Goal: Find specific page/section: Find specific page/section

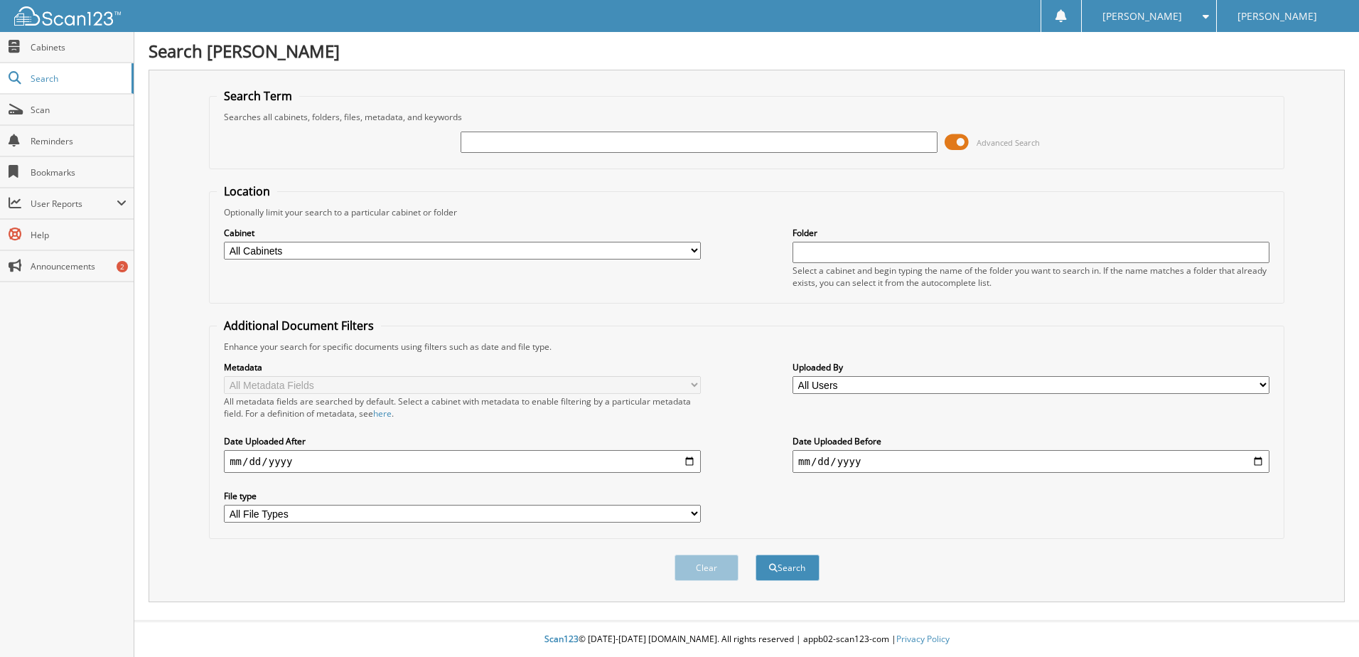
click at [966, 144] on span at bounding box center [957, 142] width 24 height 21
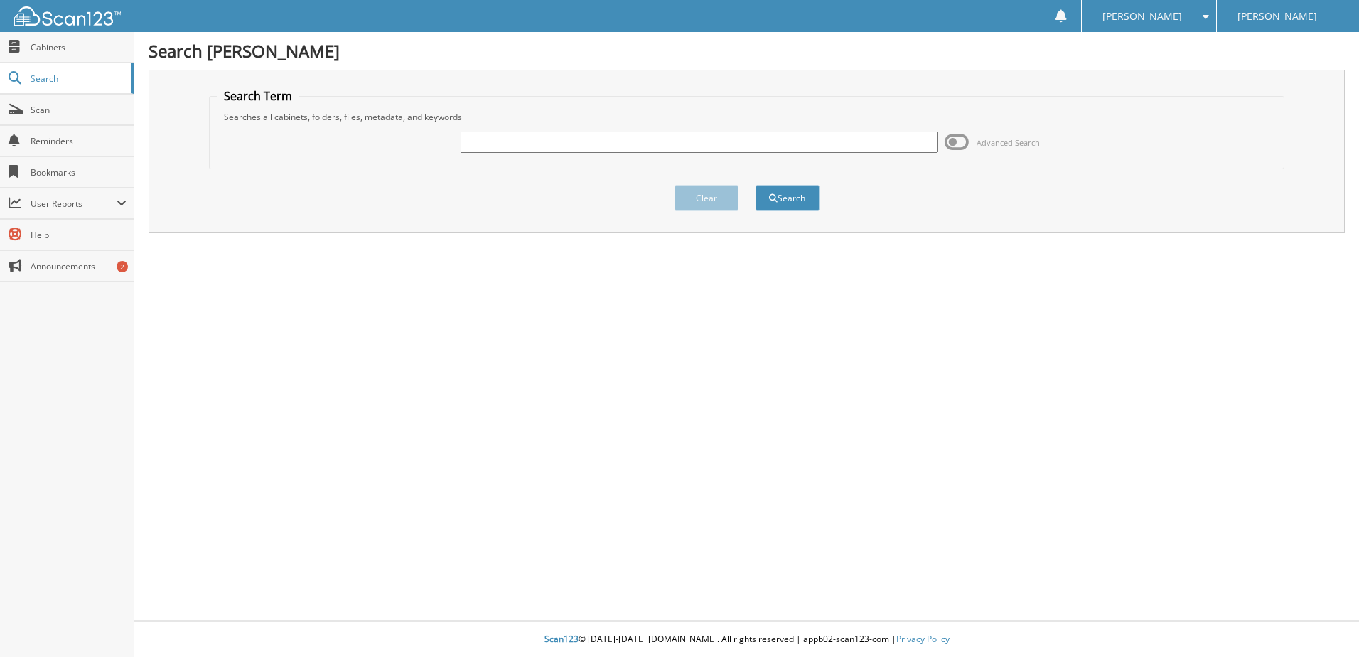
click at [682, 138] on input "text" at bounding box center [699, 142] width 477 height 21
type input "2193386"
click at [783, 195] on button "Search" at bounding box center [788, 198] width 64 height 26
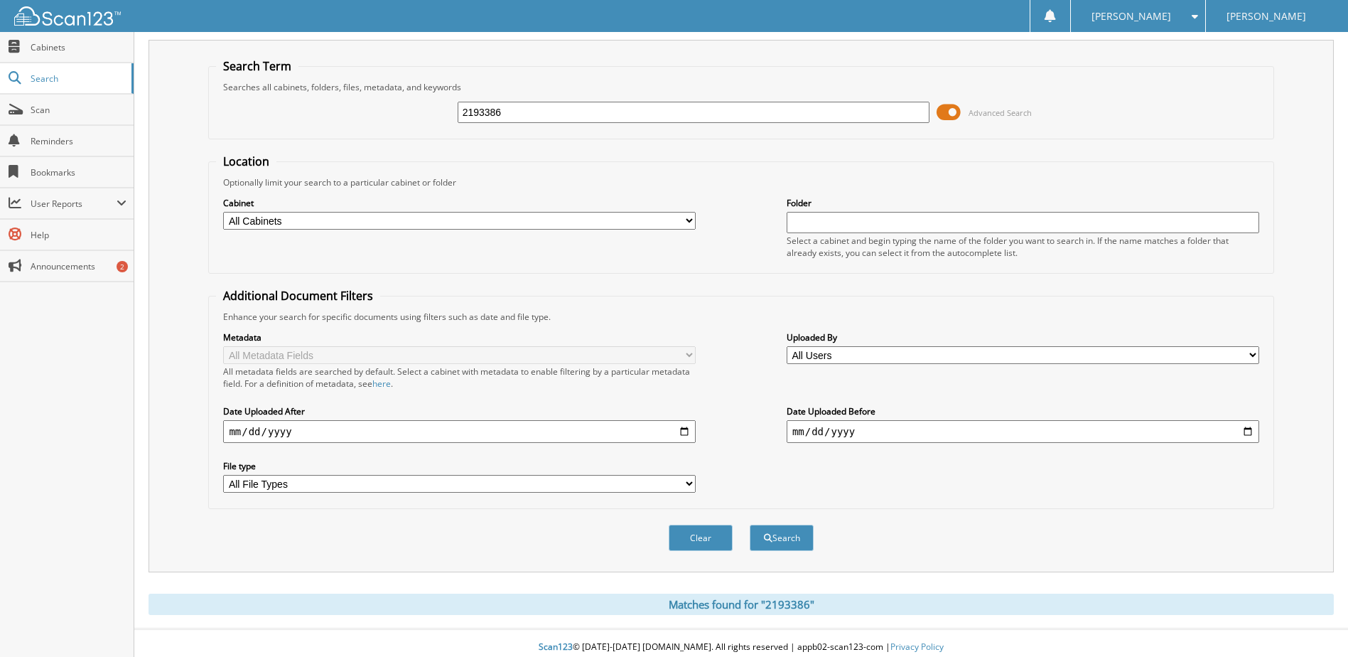
scroll to position [38, 0]
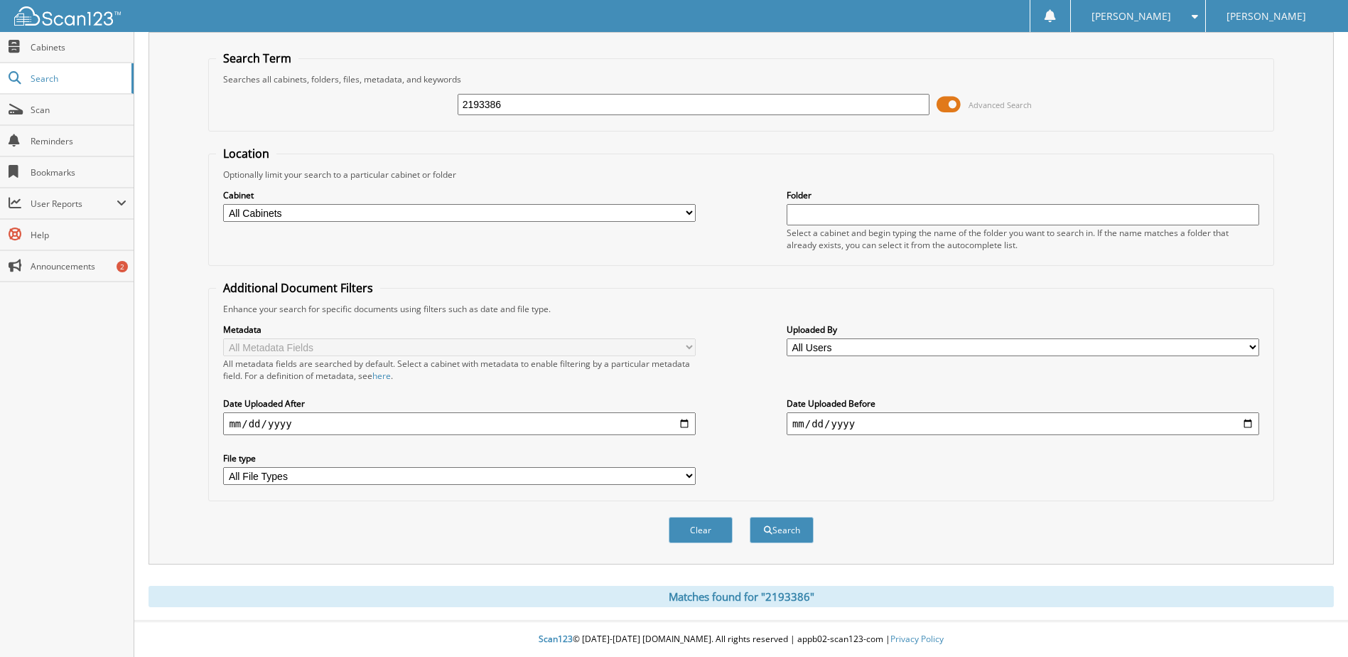
click at [559, 211] on select "All Cabinets CANCELLATIONS OIL/DETAIL CERTS PARTS SERVICE RO WE [GEOGRAPHIC_DAT…" at bounding box center [459, 213] width 473 height 18
select select "14223"
click at [223, 204] on select "All Cabinets CANCELLATIONS OIL/DETAIL CERTS PARTS SERVICE RO WE OWE Needs Filing" at bounding box center [459, 213] width 473 height 18
click at [799, 537] on button "Search" at bounding box center [782, 530] width 64 height 26
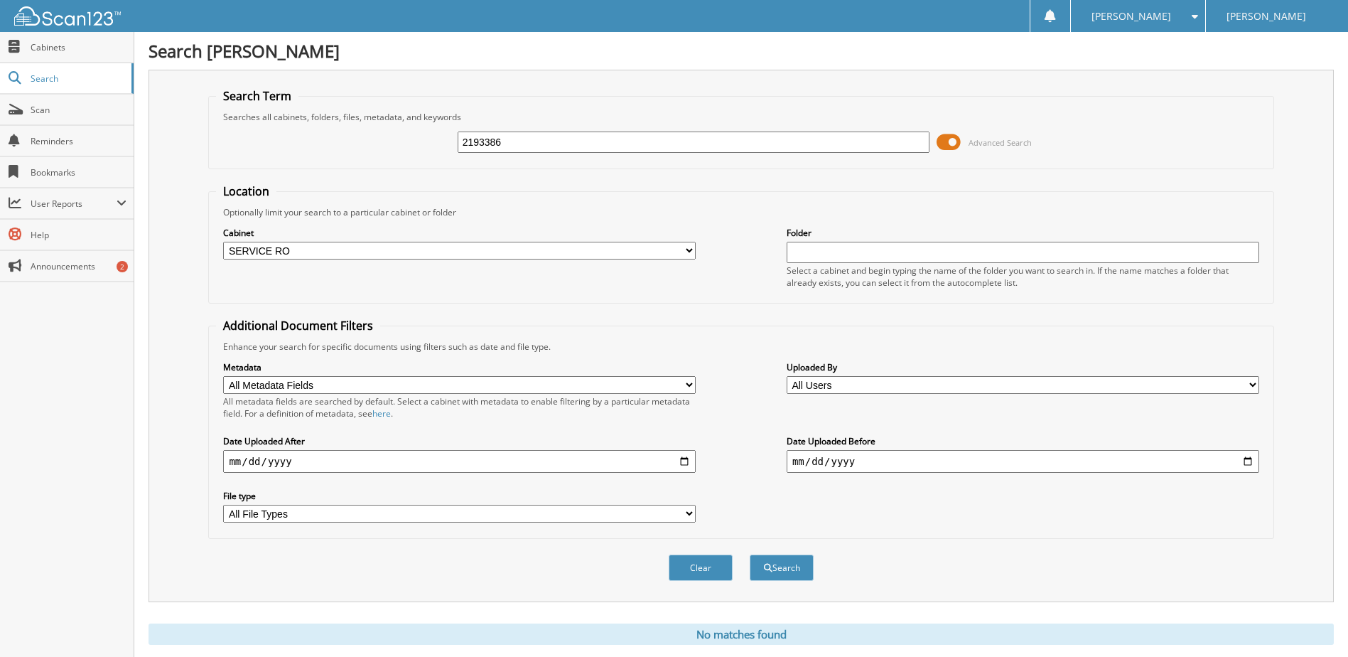
click at [546, 252] on select "All Cabinets CANCELLATIONS OIL/DETAIL CERTS PARTS SERVICE RO WE [GEOGRAPHIC_DAT…" at bounding box center [459, 251] width 473 height 18
click at [435, 174] on form "Search Term Searches all cabinets, folders, files, metadata, and keywords 21933…" at bounding box center [741, 342] width 1066 height 508
click at [441, 253] on select "All Cabinets CANCELLATIONS OIL/DETAIL CERTS PARTS SERVICE RO WE [GEOGRAPHIC_DAT…" at bounding box center [459, 251] width 473 height 18
select select
click at [223, 242] on select "All Cabinets CANCELLATIONS OIL/DETAIL CERTS PARTS SERVICE RO WE [GEOGRAPHIC_DAT…" at bounding box center [459, 251] width 473 height 18
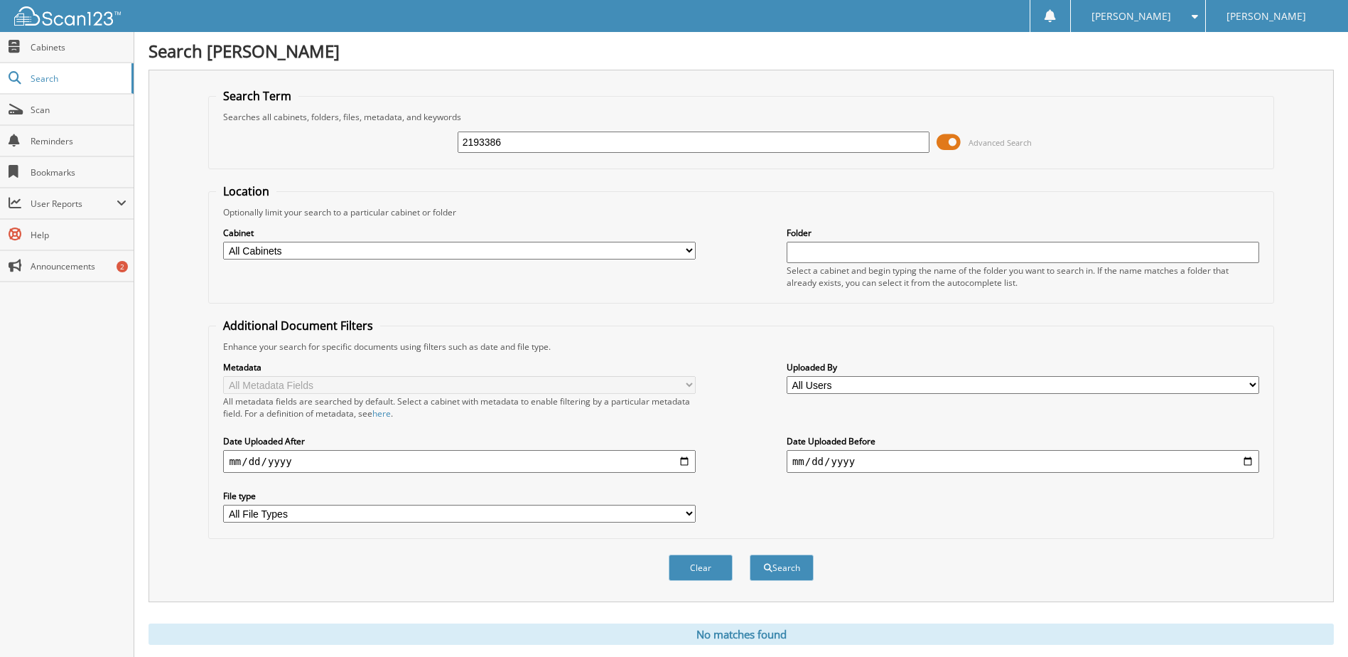
click at [377, 177] on form "Search Term Searches all cabinets, folders, files, metadata, and keywords 21933…" at bounding box center [741, 342] width 1066 height 508
click at [778, 569] on button "Search" at bounding box center [782, 567] width 64 height 26
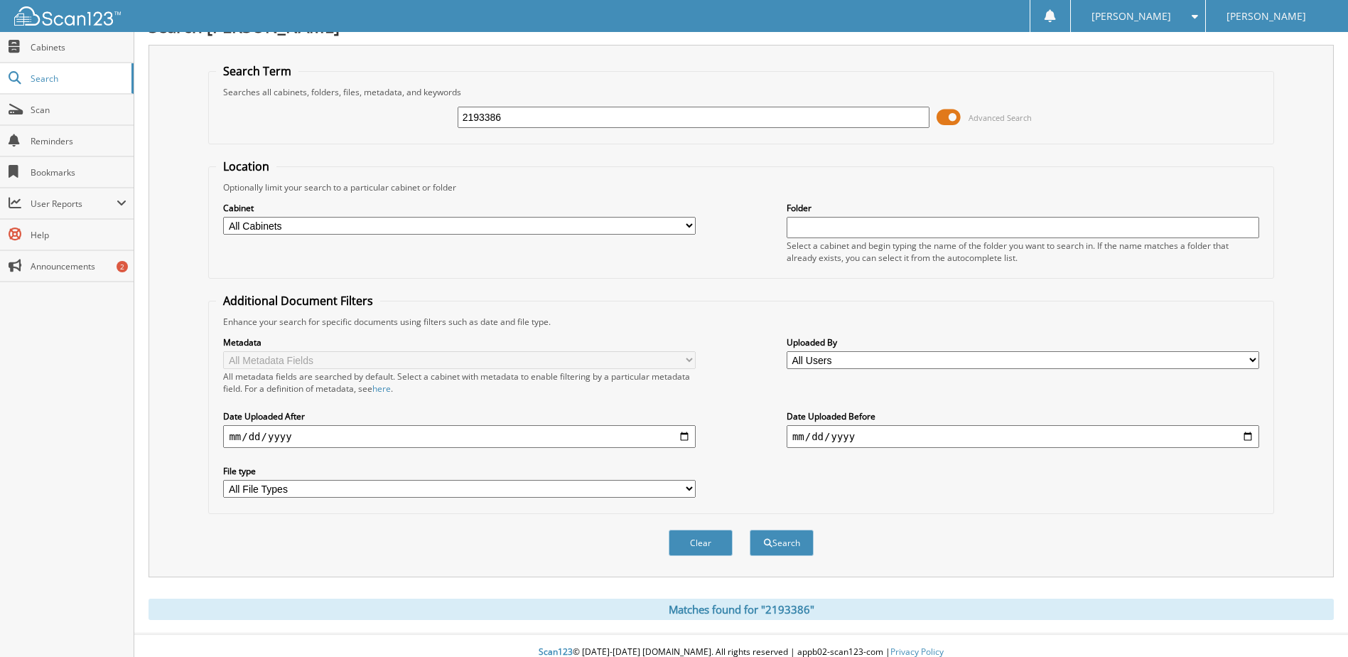
scroll to position [38, 0]
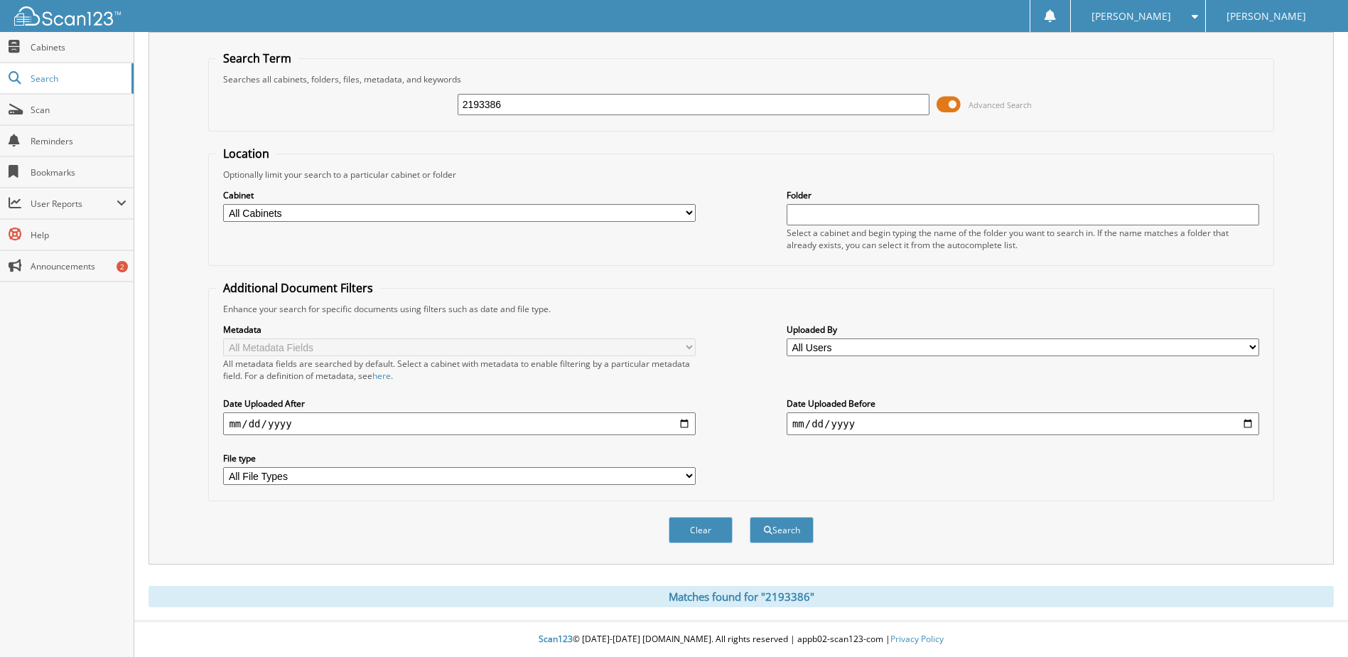
click at [53, 18] on img at bounding box center [67, 15] width 107 height 19
